Goal: Find specific page/section: Find specific page/section

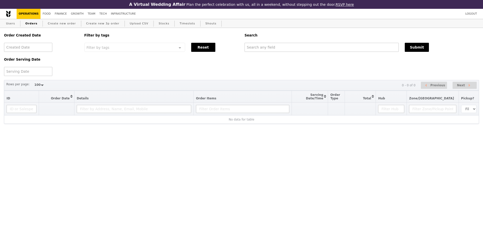
select select "100"
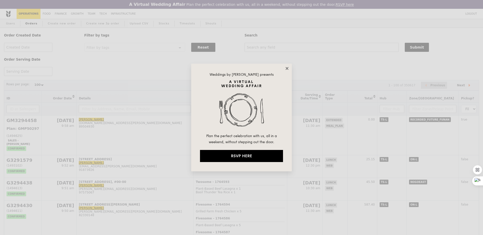
click at [288, 70] on icon at bounding box center [287, 68] width 5 height 5
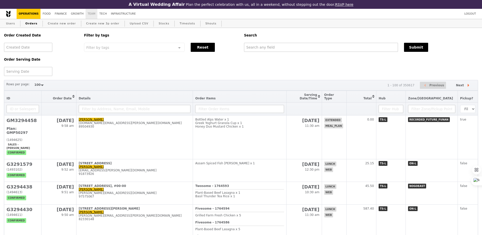
click at [89, 13] on link "Team" at bounding box center [92, 14] width 12 height 10
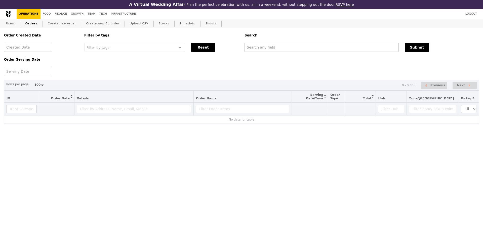
select select "100"
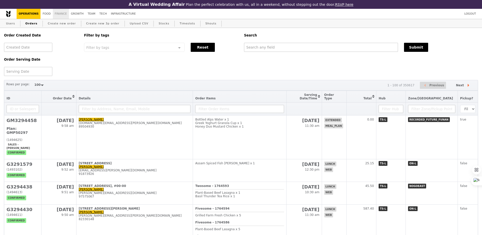
click at [62, 15] on link "Finance" at bounding box center [61, 14] width 16 height 10
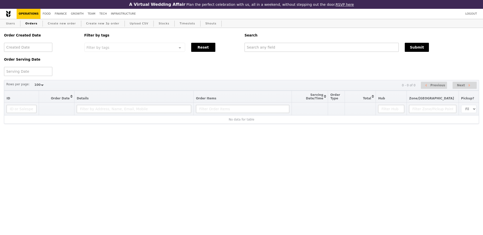
select select "100"
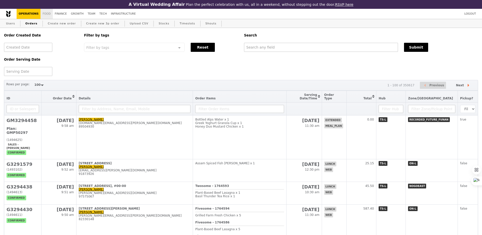
click at [46, 13] on link "Food" at bounding box center [47, 14] width 12 height 10
